Goal: Transaction & Acquisition: Book appointment/travel/reservation

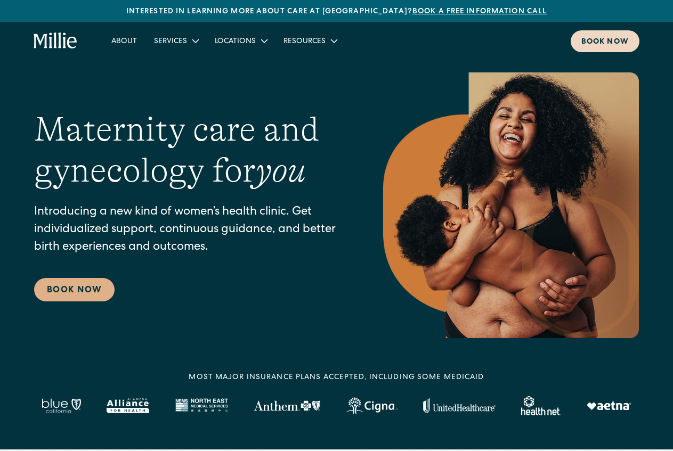
click at [619, 43] on div "Book now" at bounding box center [604, 42] width 47 height 11
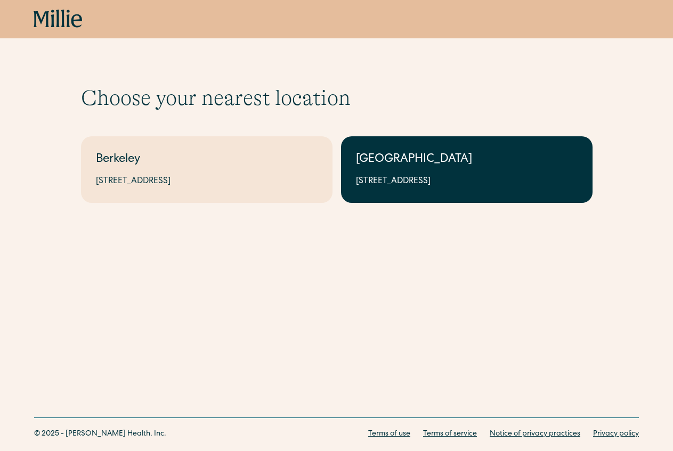
click at [399, 151] on div "[GEOGRAPHIC_DATA]" at bounding box center [467, 160] width 222 height 18
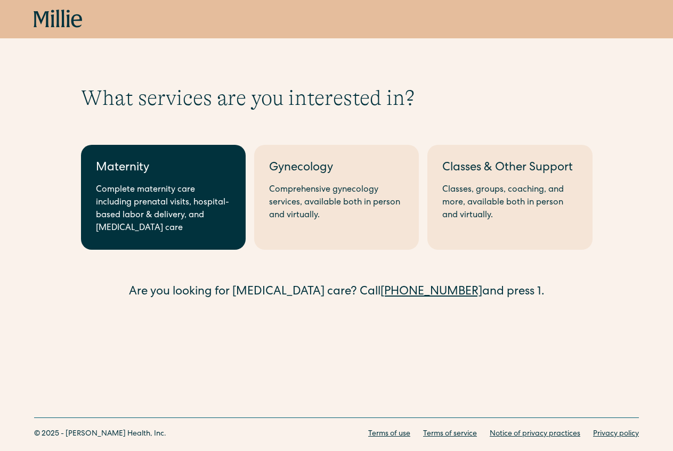
click at [165, 197] on div "Complete maternity care including prenatal visits, hospital-based labor & deliv…" at bounding box center [163, 209] width 135 height 51
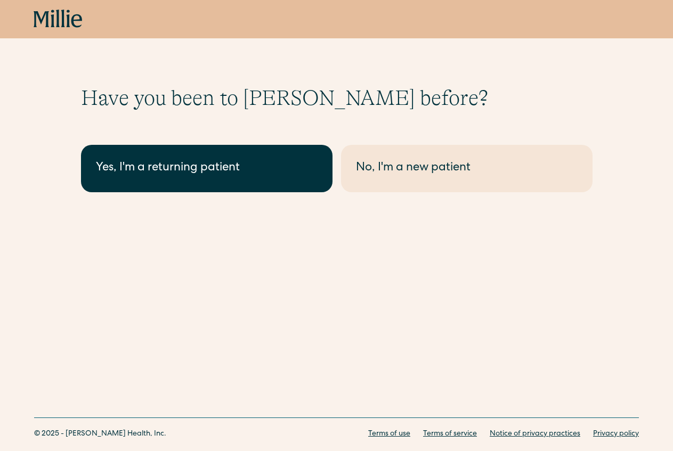
click at [225, 175] on div "Yes, I'm a returning patient" at bounding box center [207, 169] width 222 height 18
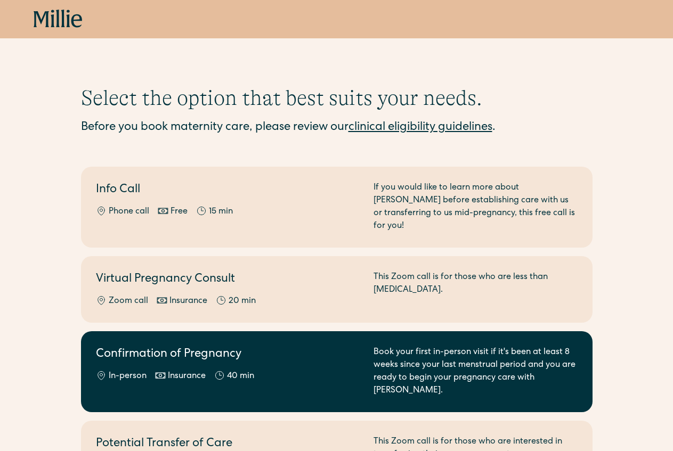
click at [322, 349] on h2 "Confirmation of Pregnancy" at bounding box center [228, 355] width 265 height 18
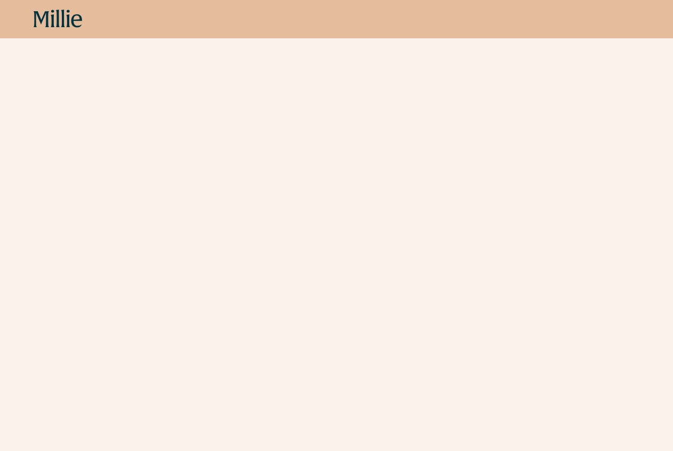
scroll to position [190, 0]
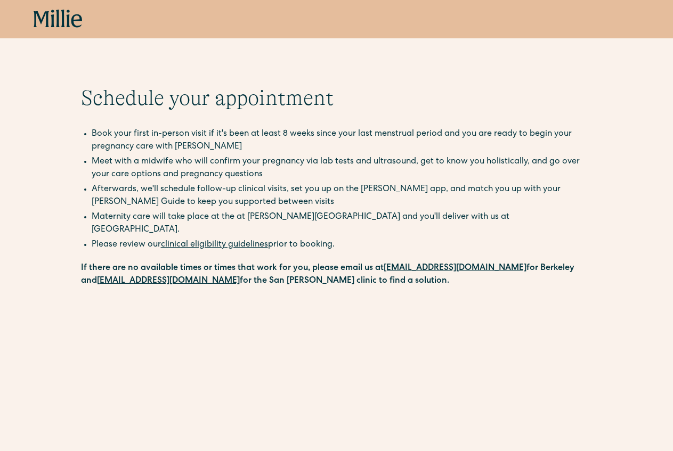
click at [47, 21] on icon at bounding box center [41, 19] width 15 height 16
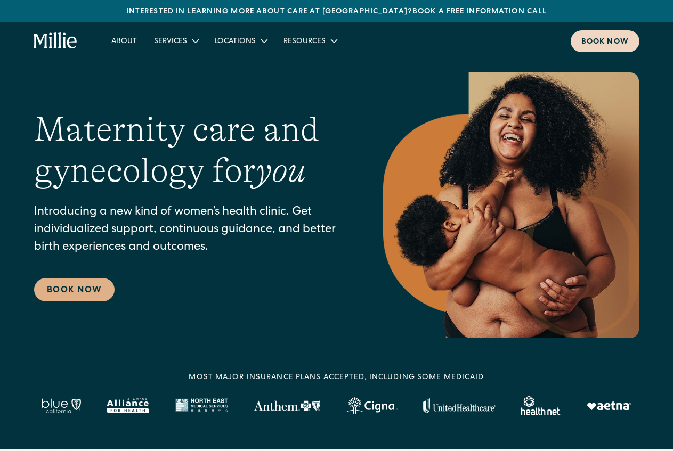
click at [611, 42] on div "Book now" at bounding box center [604, 42] width 47 height 11
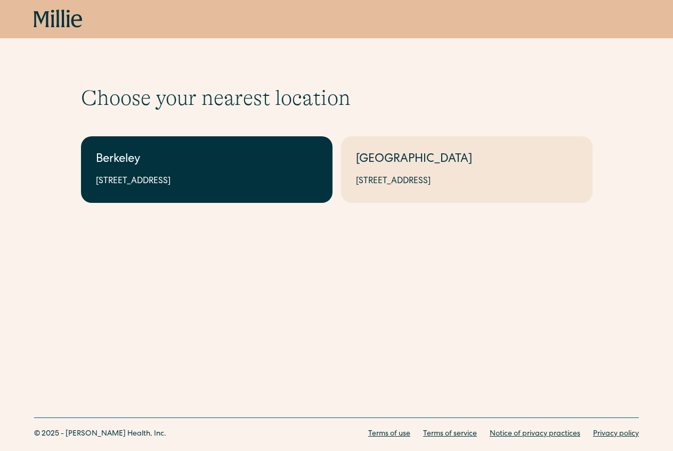
click at [135, 159] on div "Berkeley" at bounding box center [207, 160] width 222 height 18
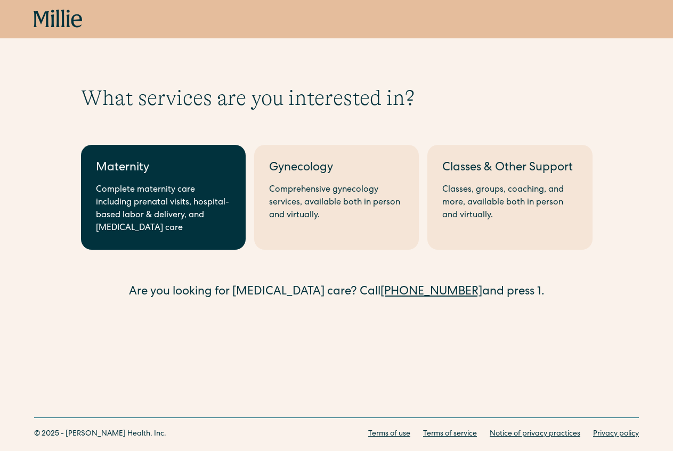
click at [124, 188] on div "Complete maternity care including prenatal visits, hospital-based labor & deliv…" at bounding box center [163, 209] width 135 height 51
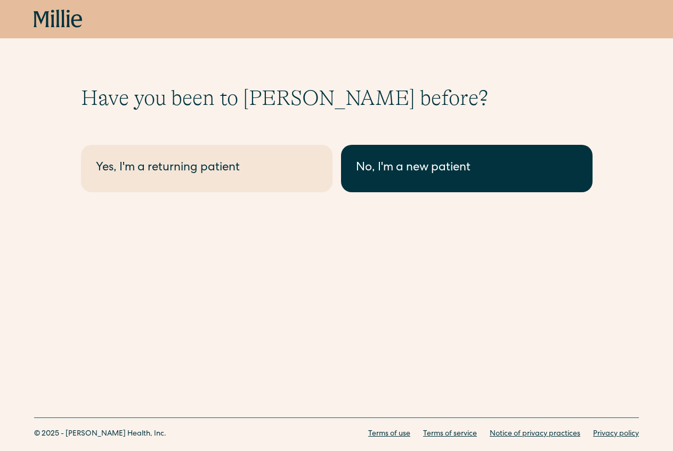
click at [369, 165] on div "No, I'm a new patient" at bounding box center [467, 169] width 222 height 18
